Goal: Task Accomplishment & Management: Use online tool/utility

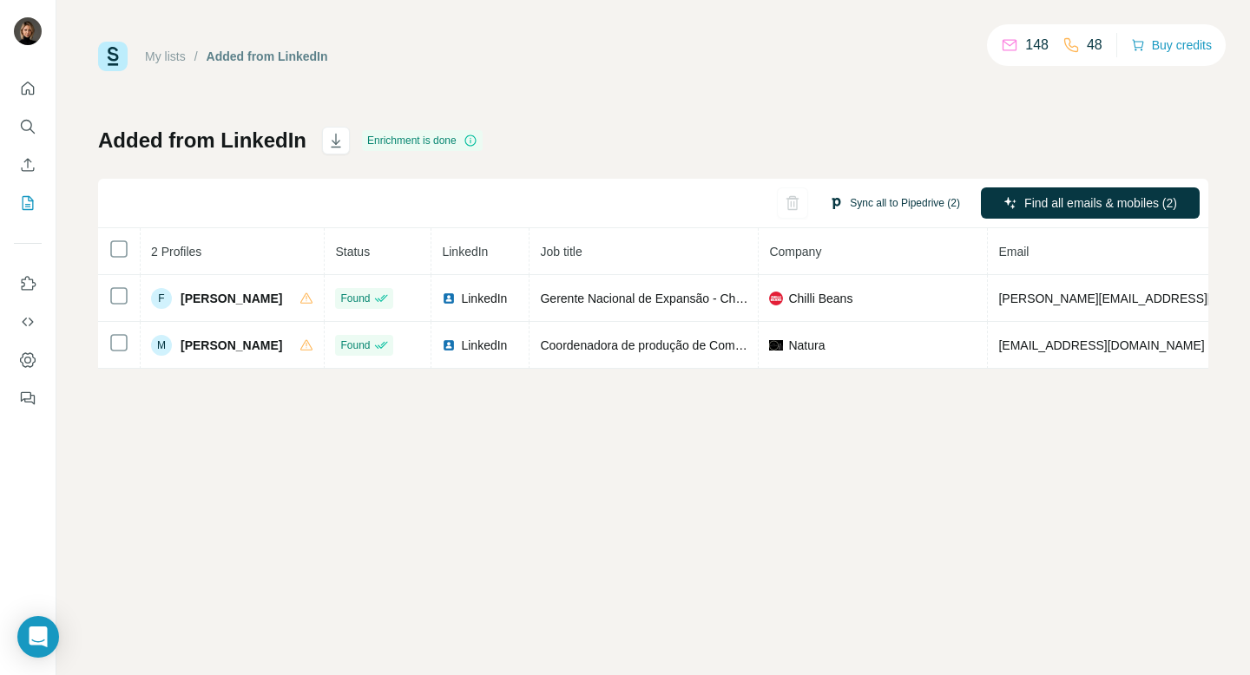
click at [874, 204] on button "Sync all to Pipedrive (2)" at bounding box center [894, 203] width 155 height 26
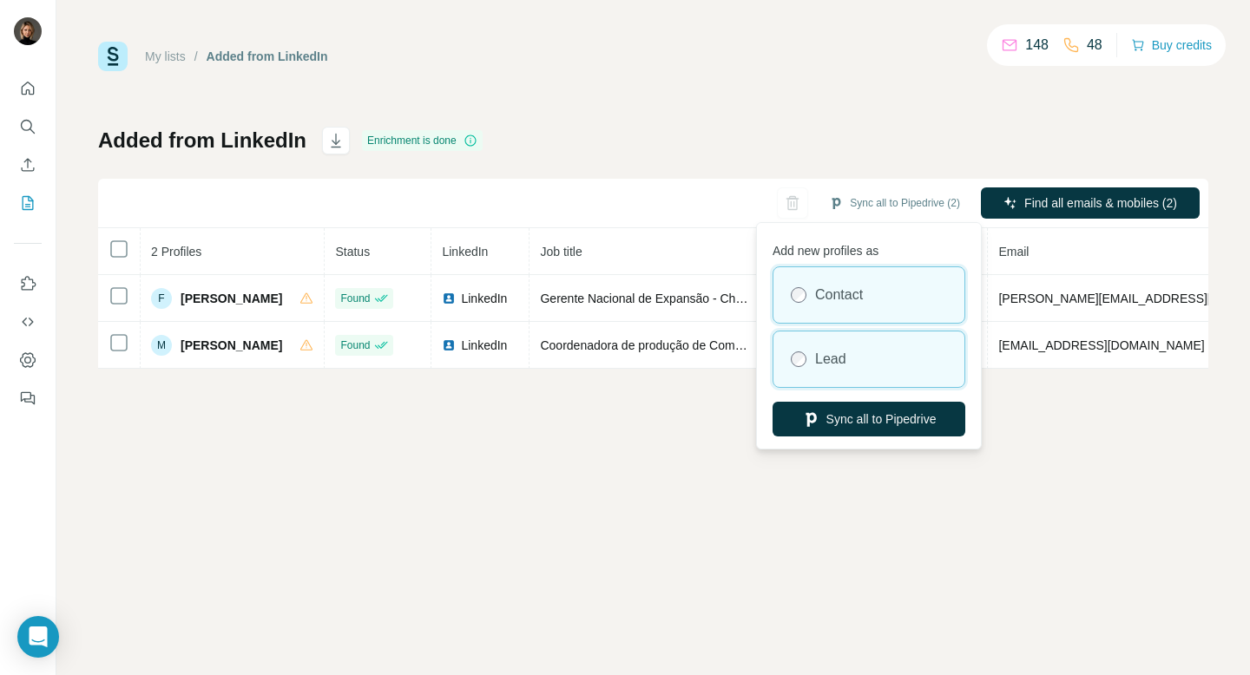
click at [915, 364] on div "Lead" at bounding box center [869, 360] width 191 height 56
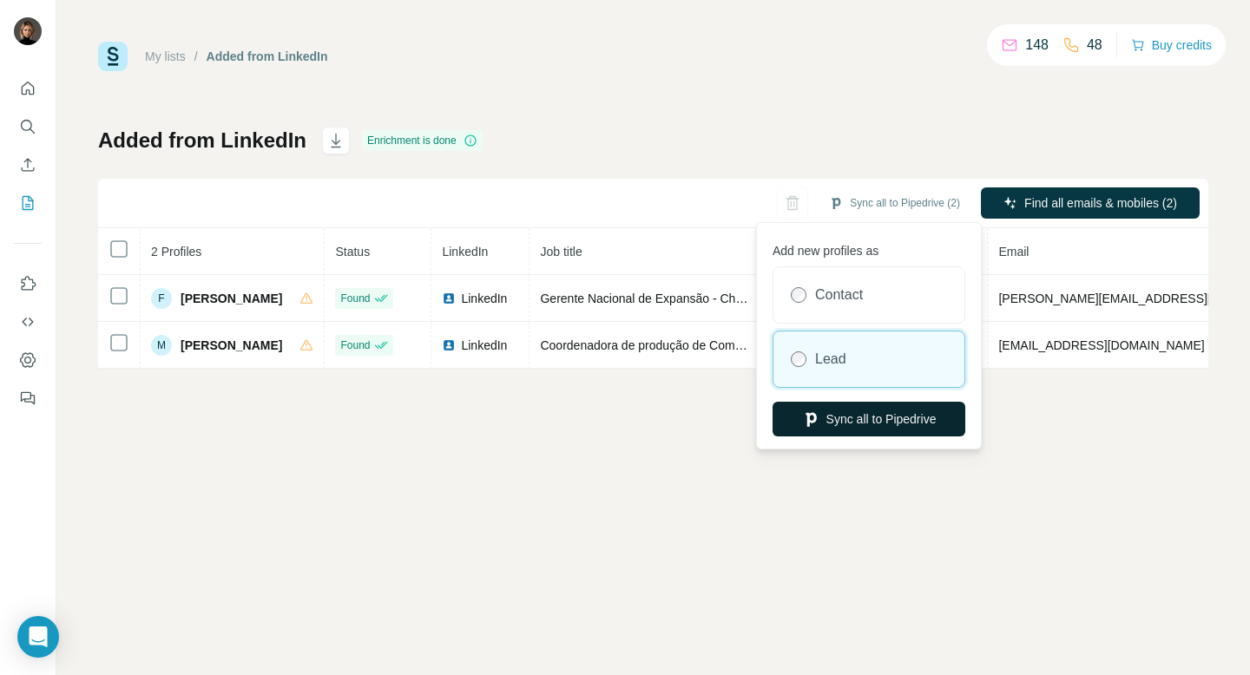
click at [936, 429] on button "Sync all to Pipedrive" at bounding box center [869, 419] width 193 height 35
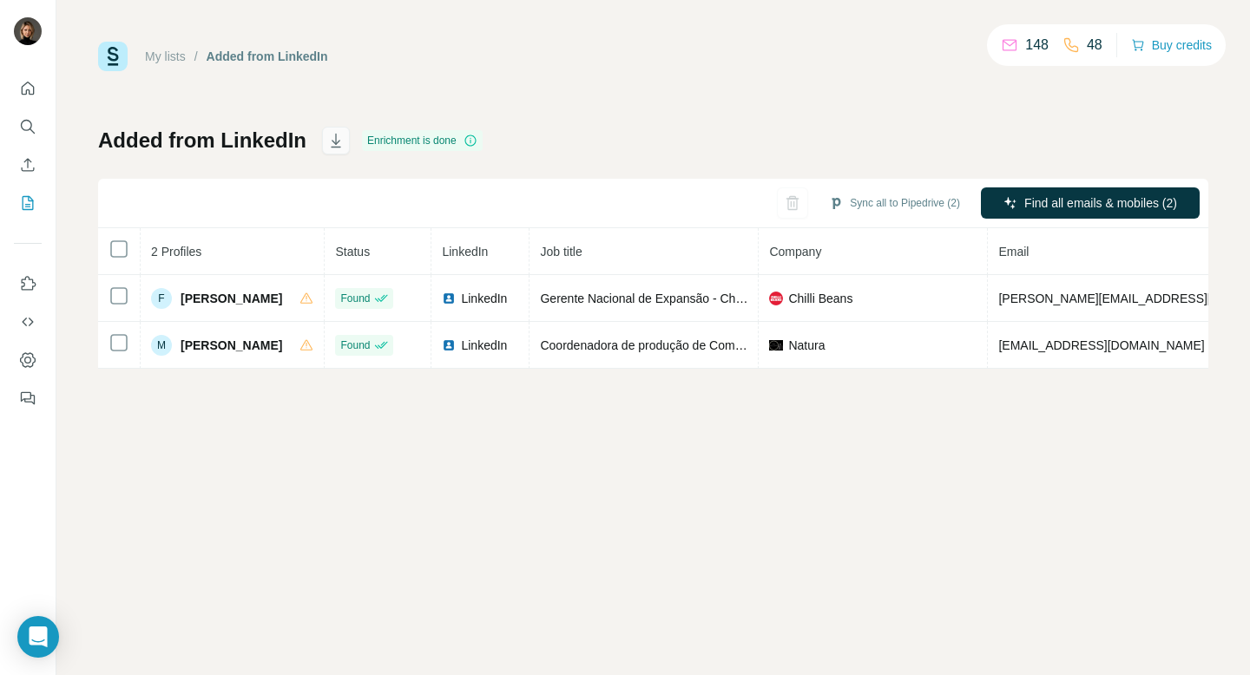
click at [327, 137] on icon "button" at bounding box center [335, 140] width 17 height 17
click at [689, 89] on div "My lists / Added from LinkedIn 148 48 Buy credits Added from LinkedIn Enrichmen…" at bounding box center [653, 205] width 1110 height 327
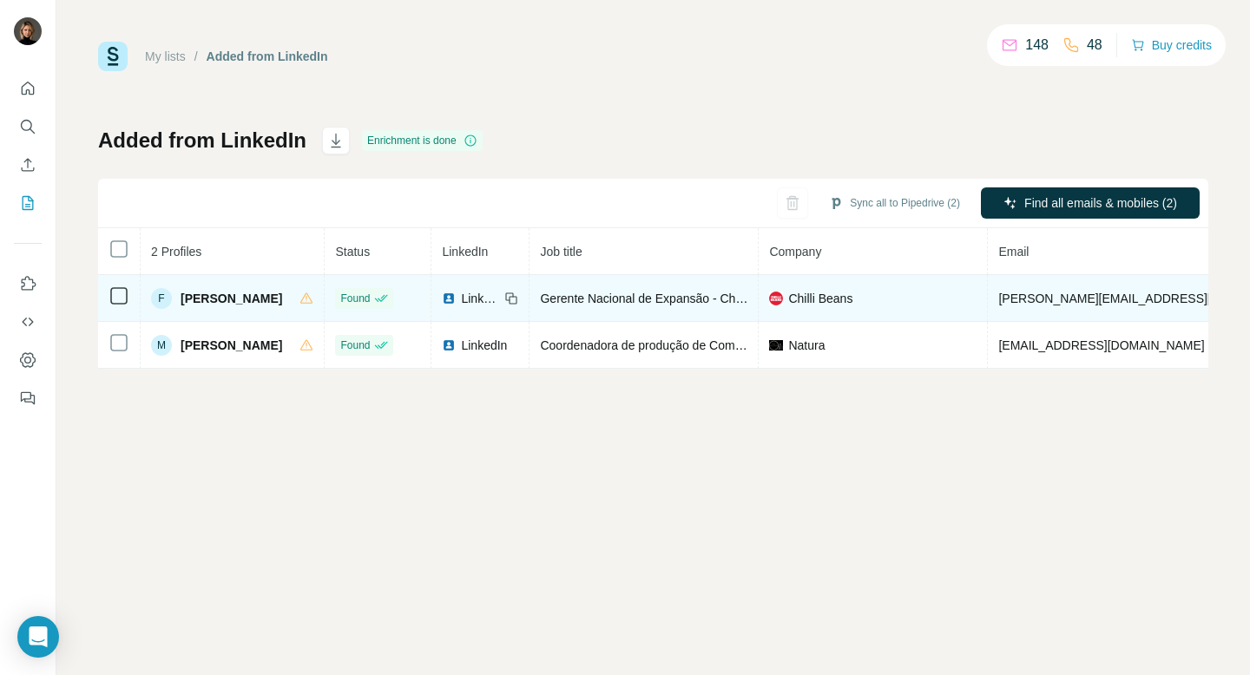
click at [833, 296] on span "Chilli Beans" at bounding box center [820, 298] width 64 height 17
click at [830, 297] on span "Chilli Beans" at bounding box center [820, 298] width 64 height 17
